Goal: Task Accomplishment & Management: Manage account settings

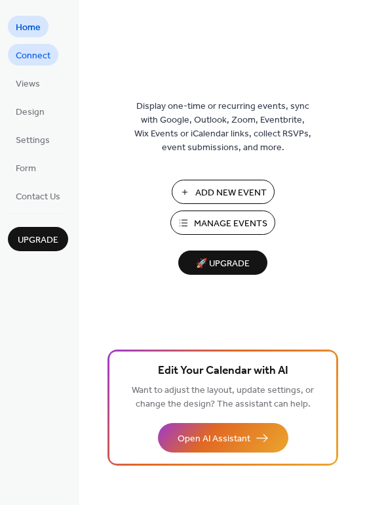
click at [45, 60] on span "Connect" at bounding box center [33, 56] width 35 height 14
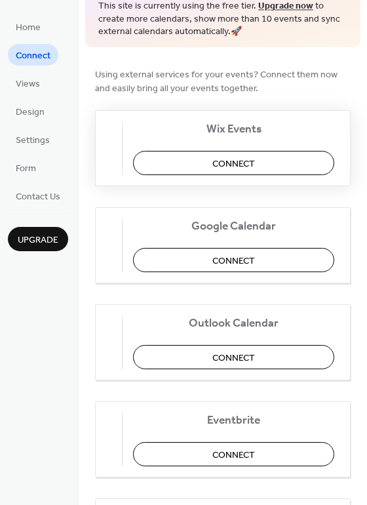
scroll to position [73, 0]
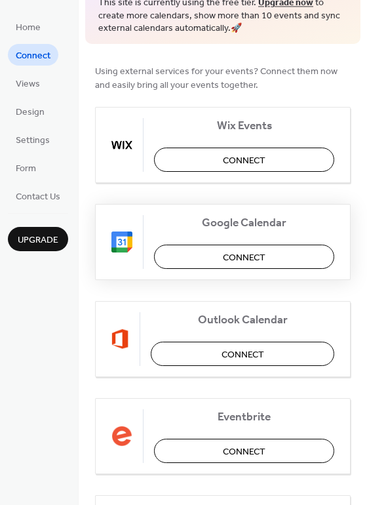
click at [234, 255] on span "Connect" at bounding box center [244, 257] width 43 height 14
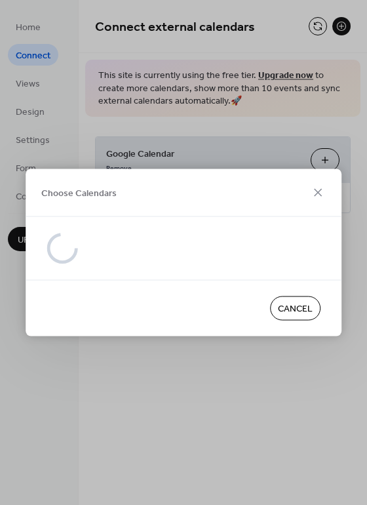
scroll to position [0, 0]
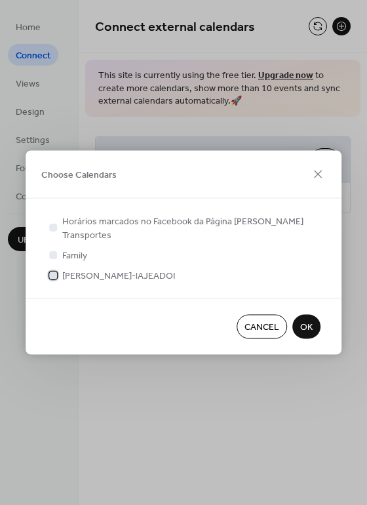
click at [58, 268] on div at bounding box center [53, 274] width 13 height 13
click at [304, 321] on span "OK" at bounding box center [306, 328] width 12 height 14
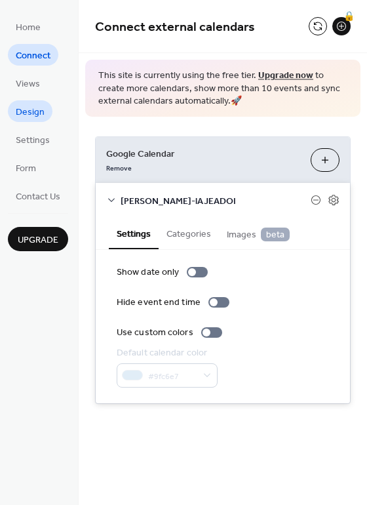
click at [33, 116] on span "Design" at bounding box center [30, 113] width 29 height 14
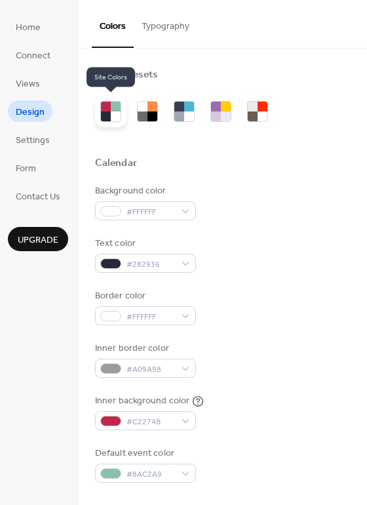
click at [115, 114] on div at bounding box center [116, 116] width 10 height 10
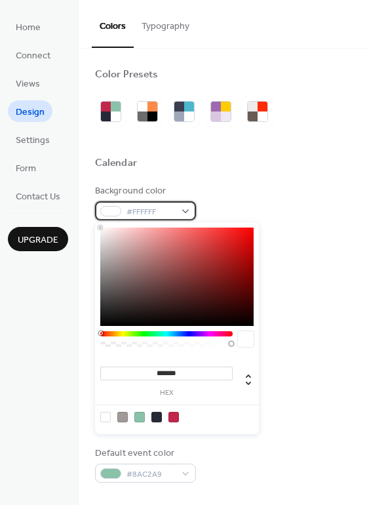
click at [181, 209] on div "#FFFFFF" at bounding box center [145, 210] width 101 height 19
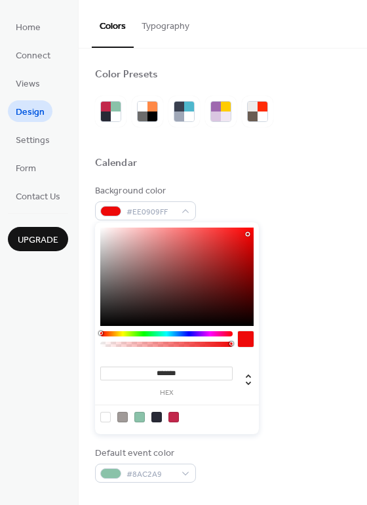
type input "*******"
drag, startPoint x: 142, startPoint y: 235, endPoint x: 246, endPoint y: 234, distance: 103.6
click at [246, 234] on div at bounding box center [176, 276] width 153 height 98
click at [207, 174] on div at bounding box center [223, 179] width 256 height 10
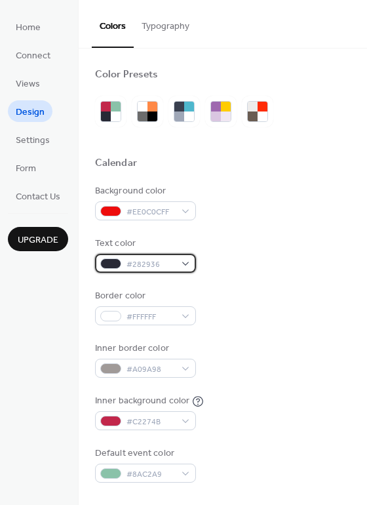
click at [113, 261] on div at bounding box center [110, 263] width 21 height 10
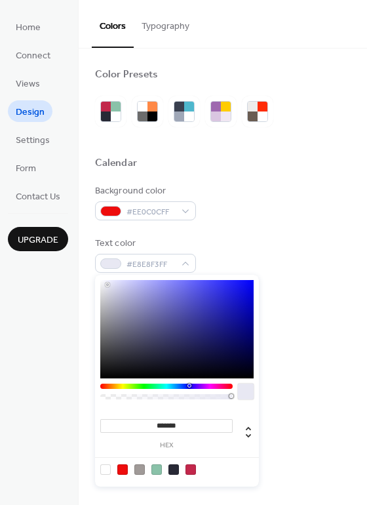
type input "*******"
drag, startPoint x: 138, startPoint y: 357, endPoint x: 107, endPoint y: 283, distance: 79.9
click at [107, 283] on div at bounding box center [107, 283] width 3 height 3
click at [322, 322] on div "Border color #FFFFFF" at bounding box center [223, 307] width 256 height 36
